Goal: Find contact information: Find contact information

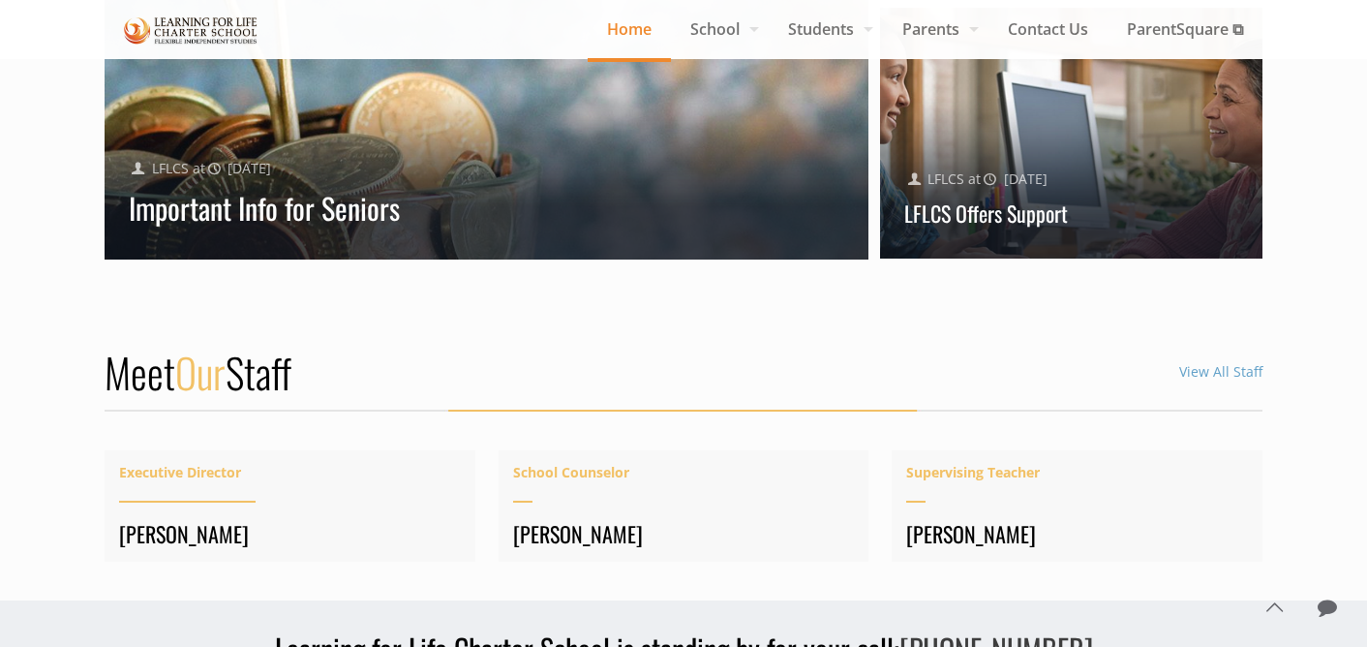
scroll to position [2250, 0]
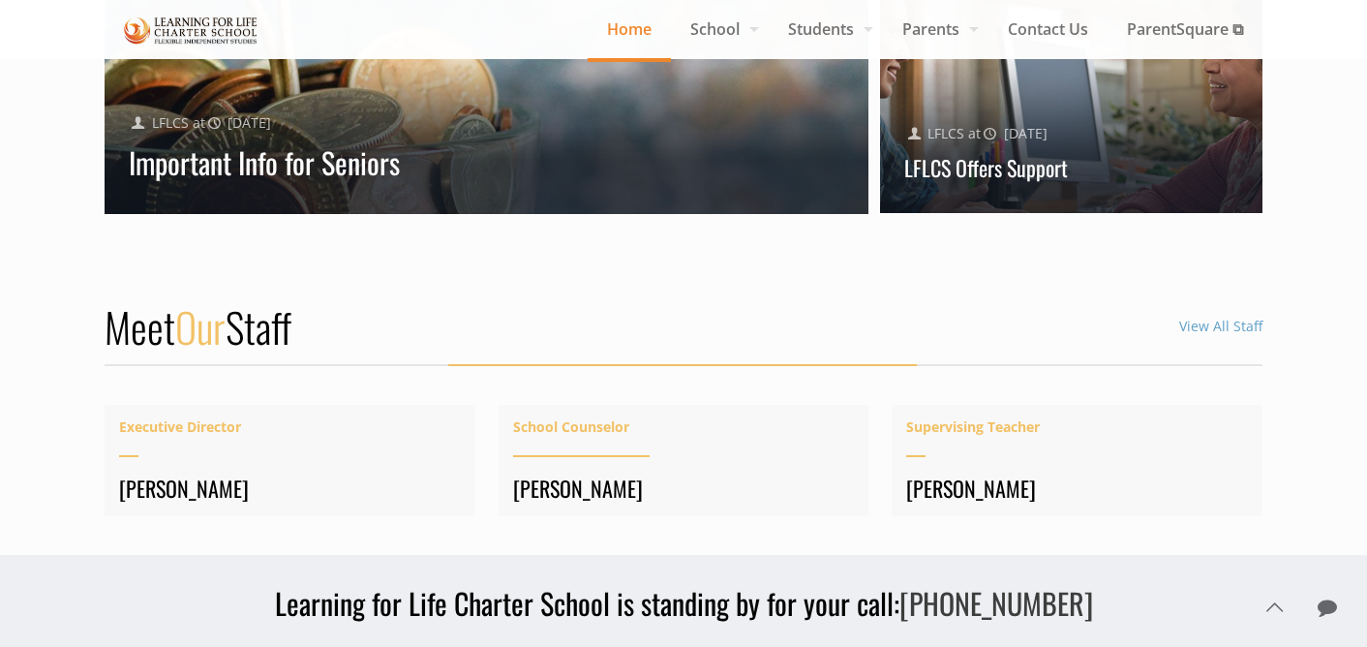
click at [586, 414] on span "School Counselor" at bounding box center [684, 426] width 342 height 25
click at [605, 474] on h4 "[PERSON_NAME]" at bounding box center [684, 487] width 342 height 27
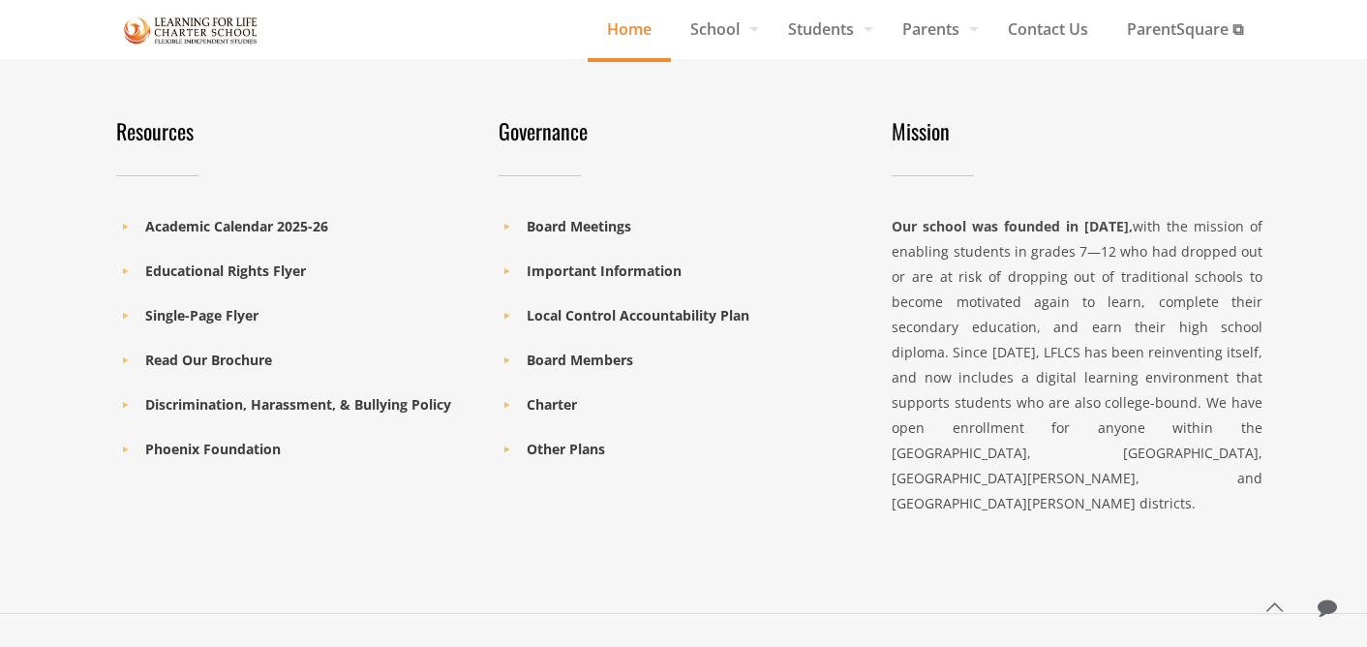
scroll to position [2924, 0]
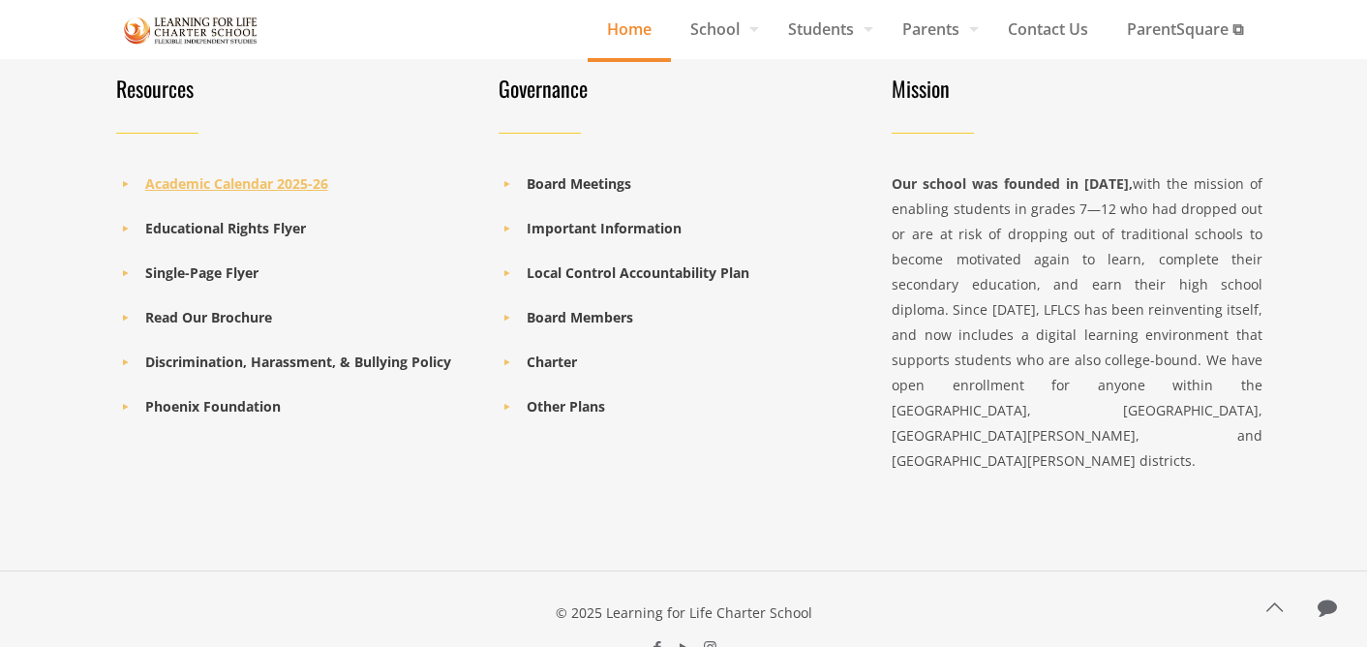
click at [292, 174] on b "Academic Calendar 2025-26" at bounding box center [236, 183] width 183 height 18
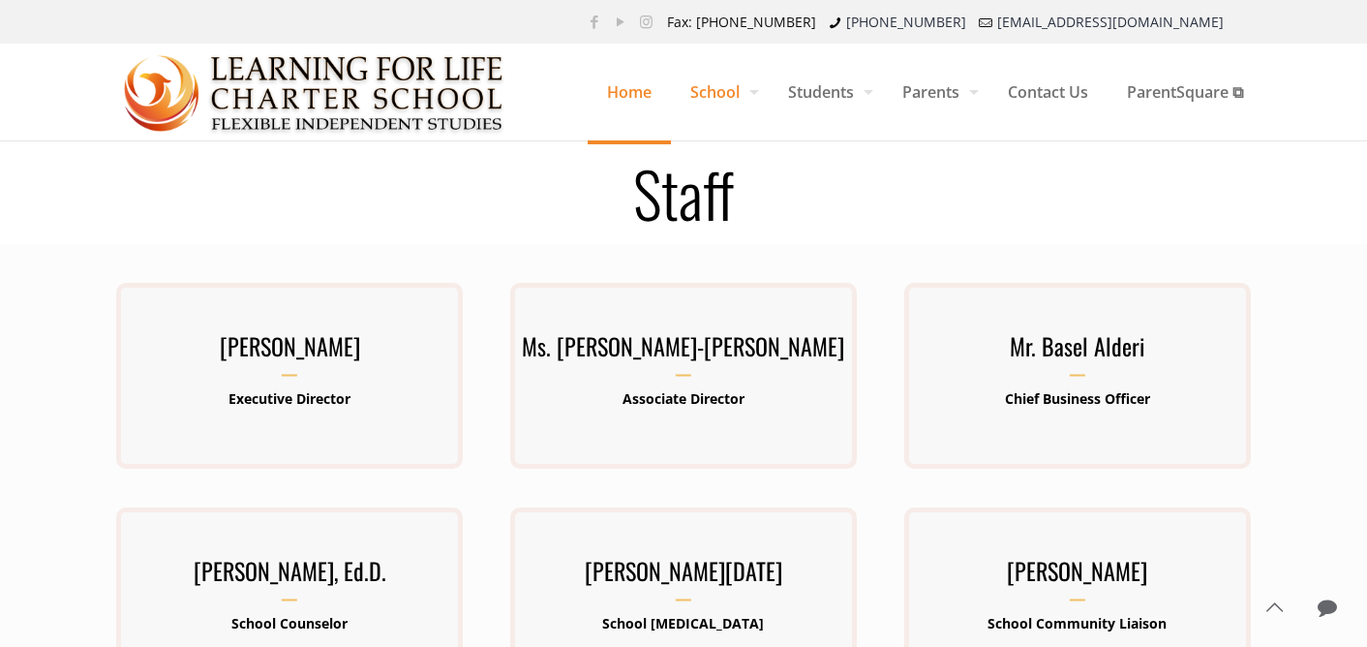
click at [637, 89] on span "Home" at bounding box center [629, 92] width 83 height 58
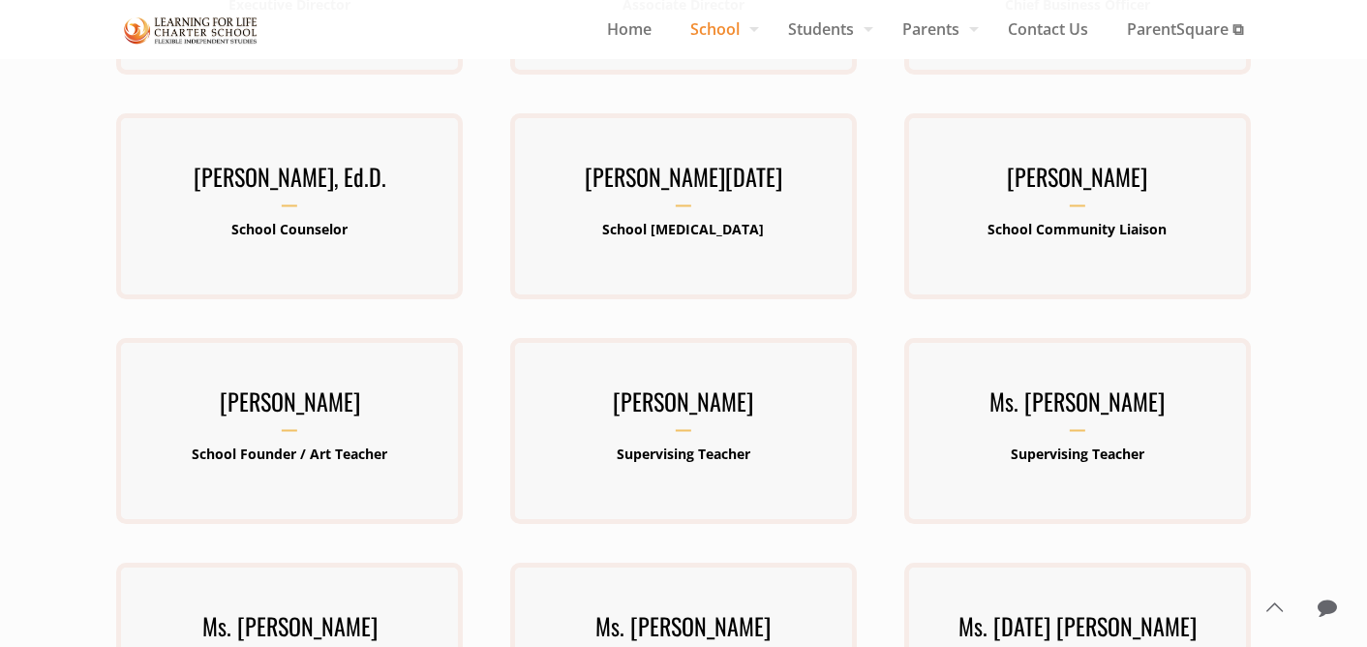
scroll to position [396, 0]
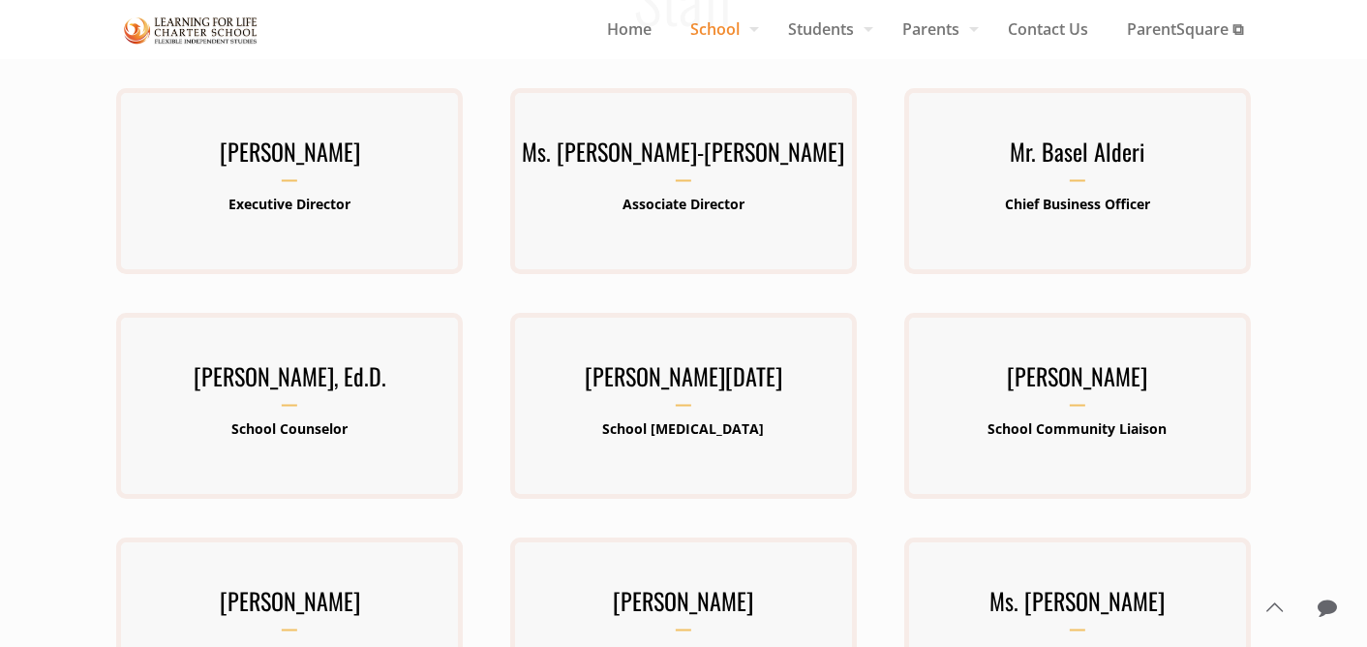
scroll to position [189, 0]
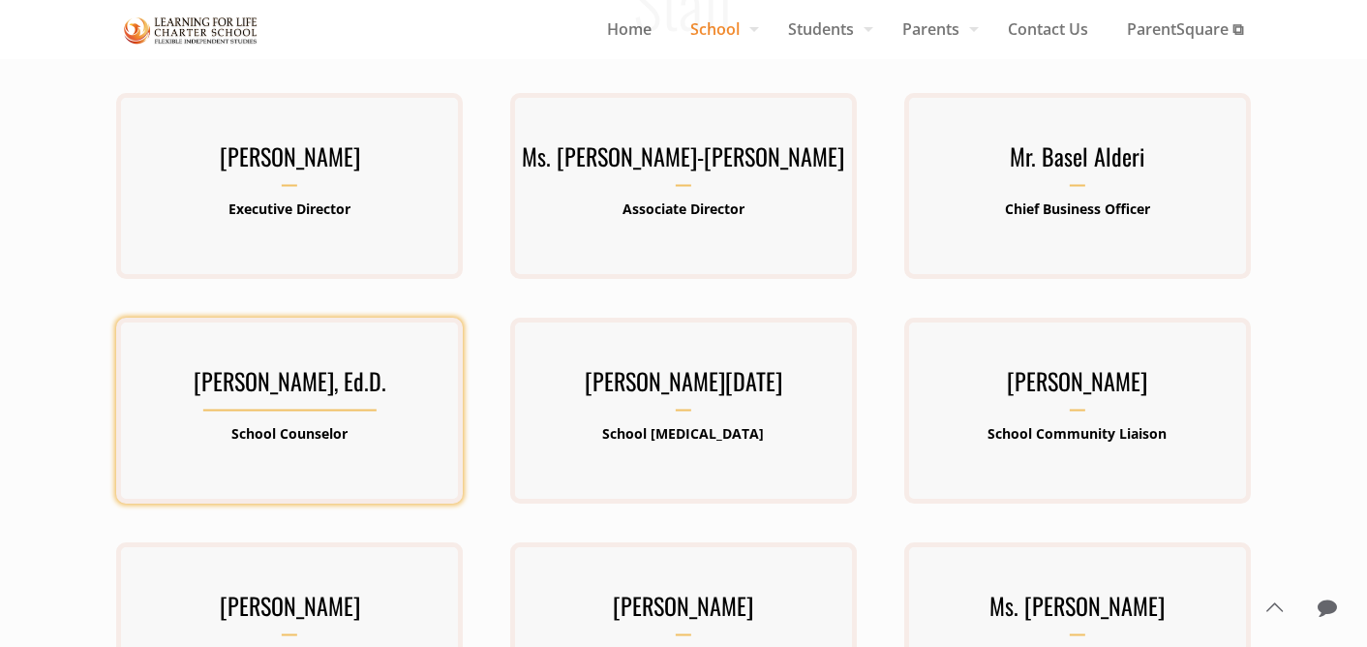
click at [317, 378] on h3 "[PERSON_NAME], Ed.D." at bounding box center [289, 386] width 347 height 50
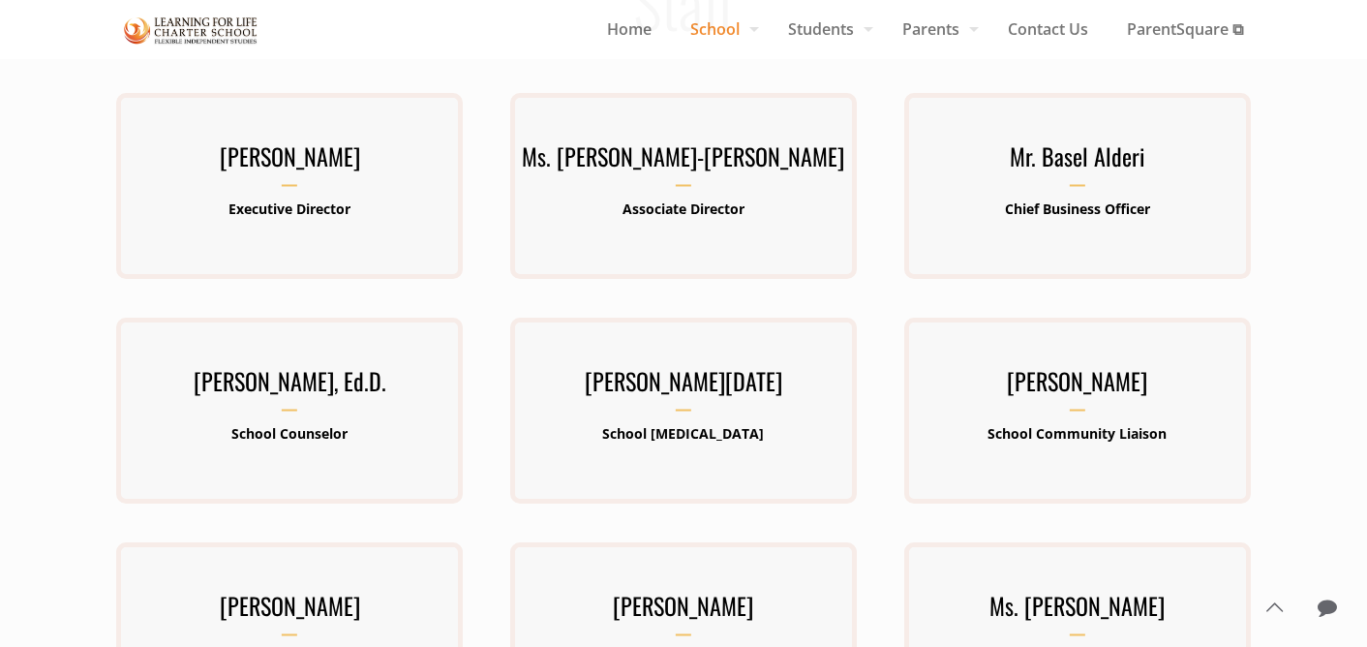
click at [78, 390] on div at bounding box center [683, 654] width 1367 height 1200
